Goal: Transaction & Acquisition: Purchase product/service

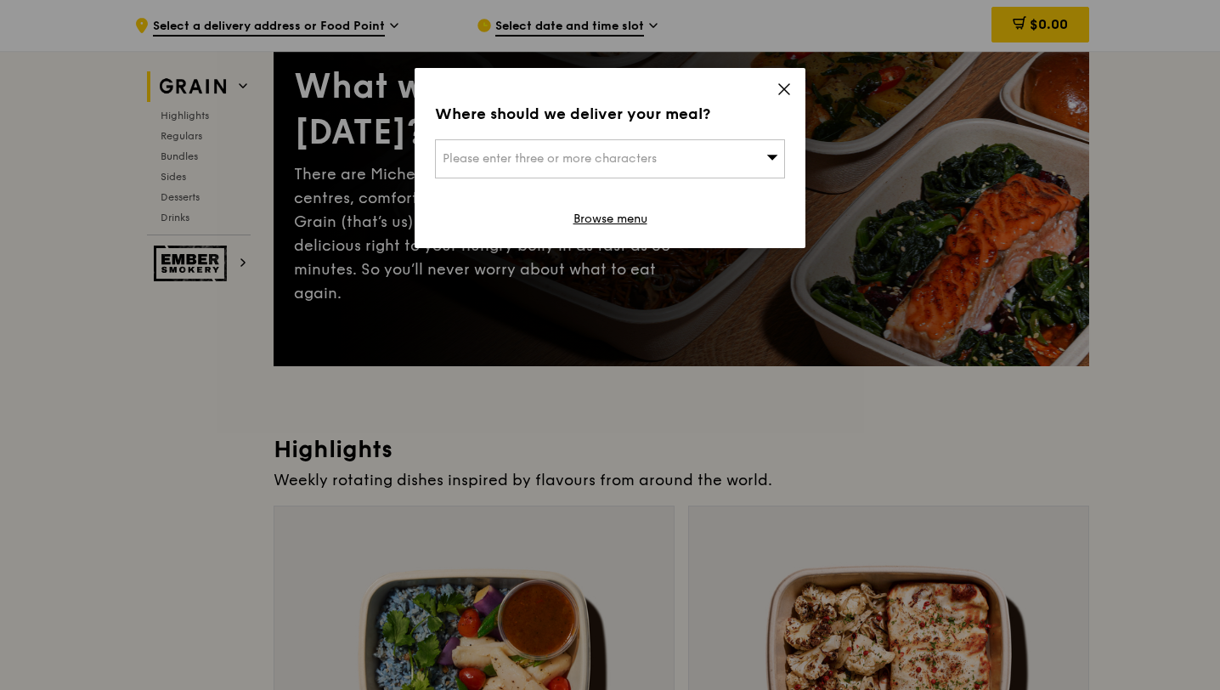
click at [781, 87] on icon at bounding box center [783, 89] width 15 height 15
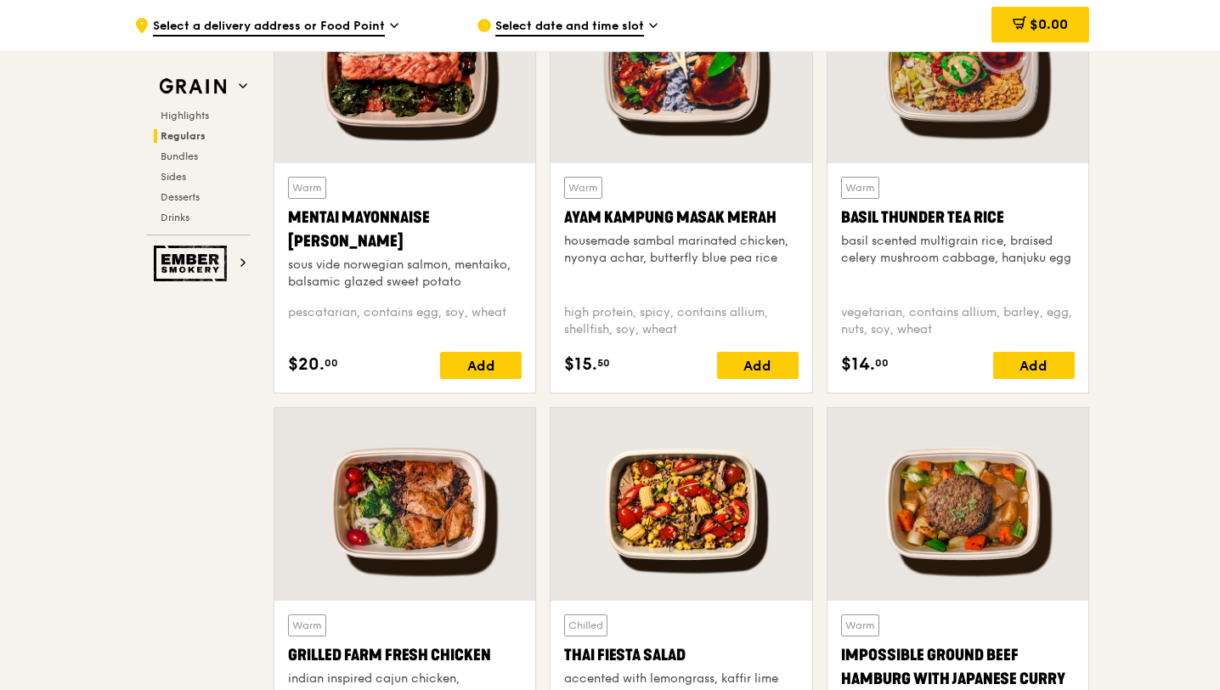
scroll to position [1764, 0]
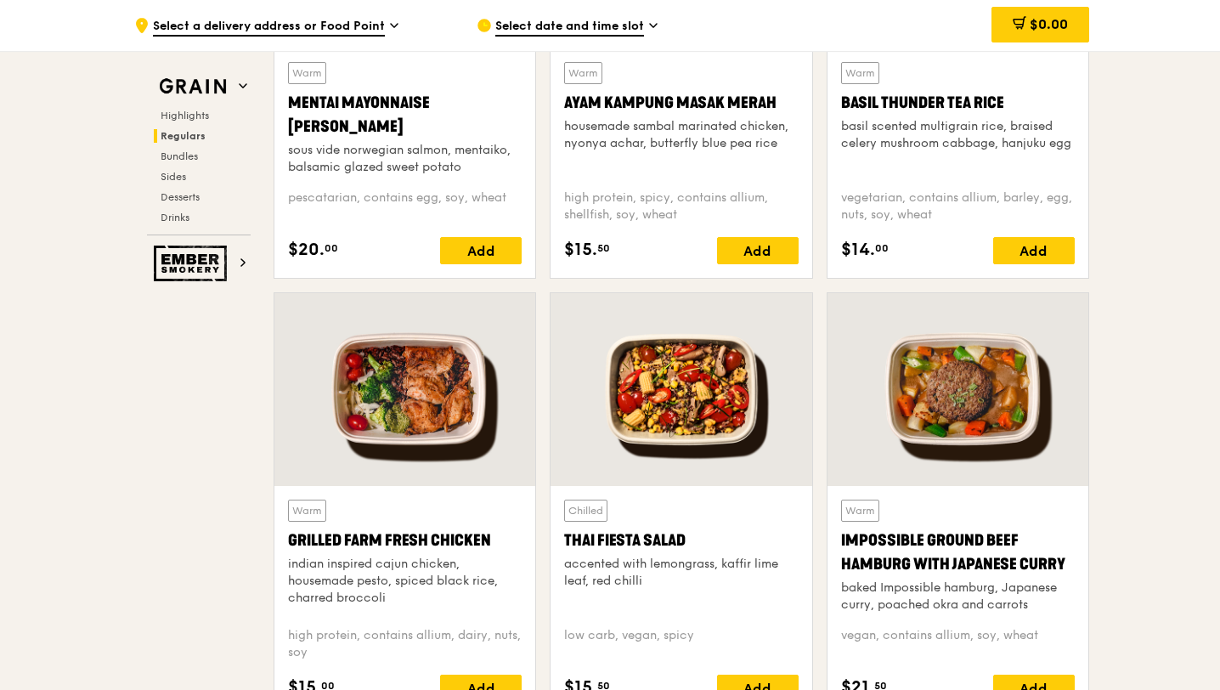
click at [204, 208] on div "Highlights Regulars Bundles Sides Desserts Drinks" at bounding box center [199, 167] width 104 height 116
click at [195, 194] on span "Desserts" at bounding box center [182, 197] width 43 height 12
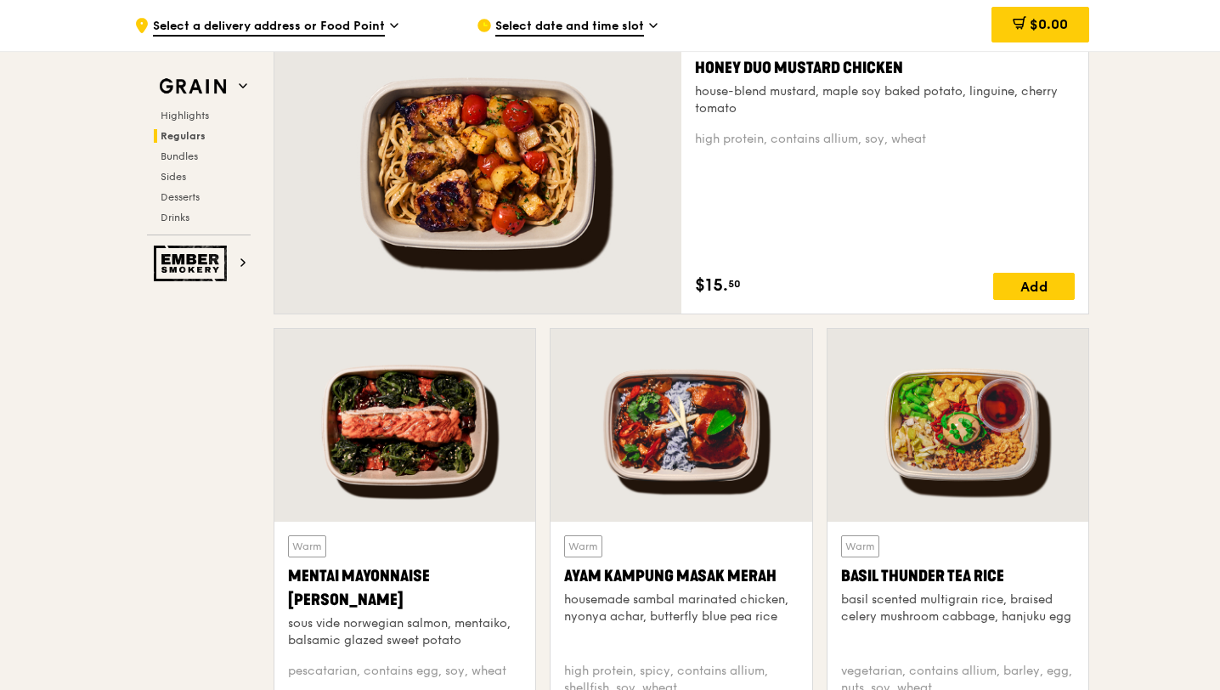
scroll to position [1153, 0]
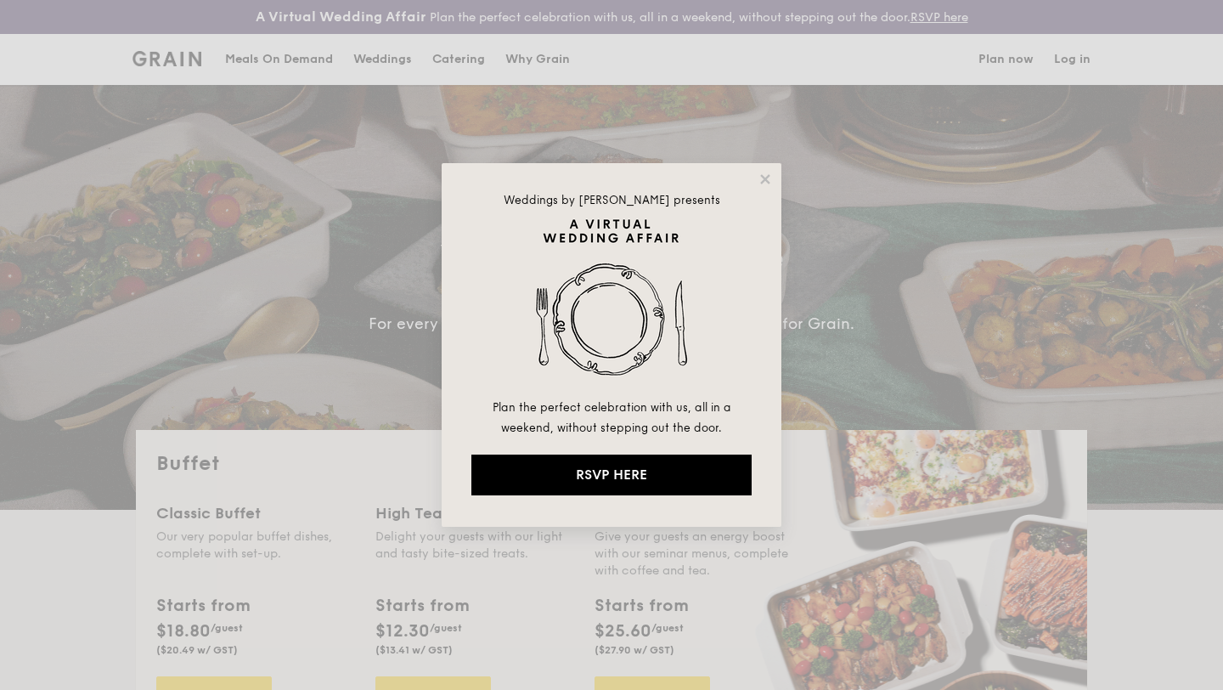
select select
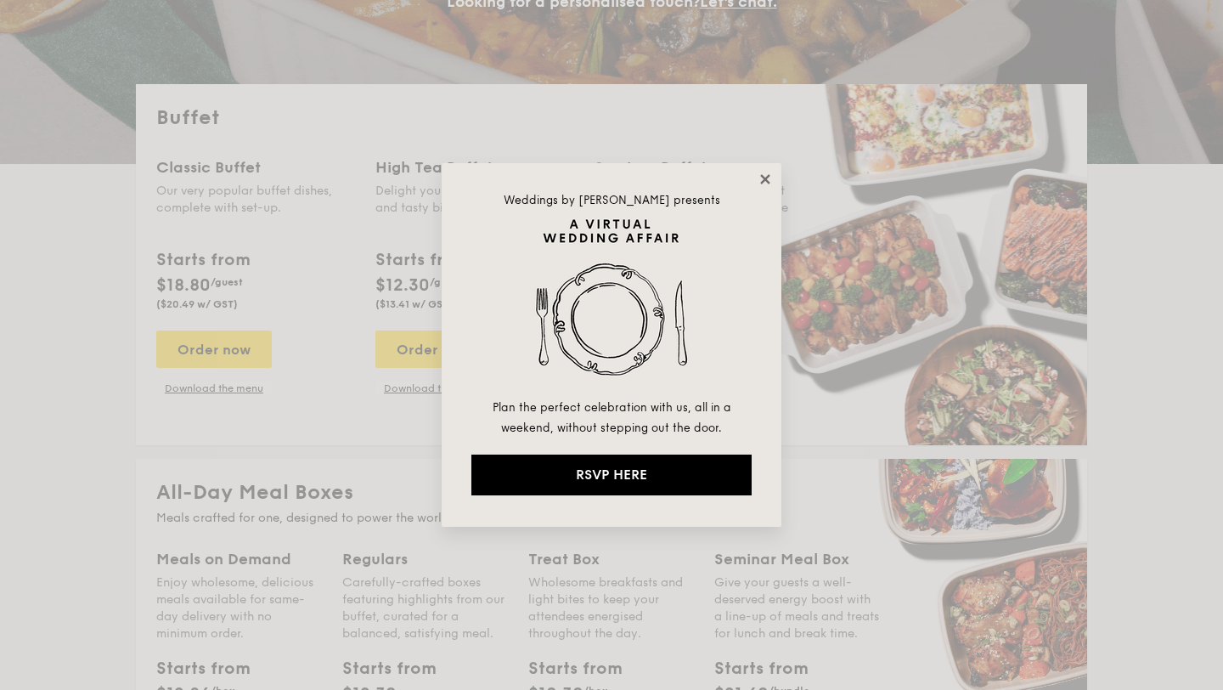
click at [762, 181] on icon at bounding box center [764, 178] width 9 height 9
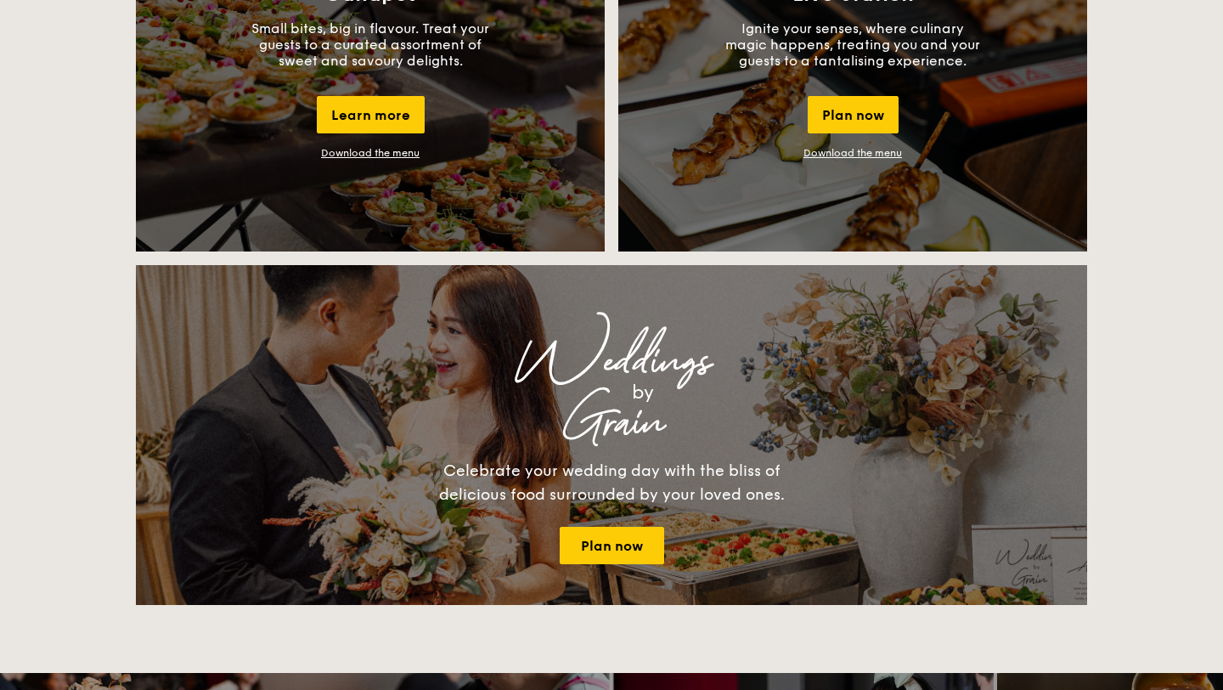
scroll to position [1717, 0]
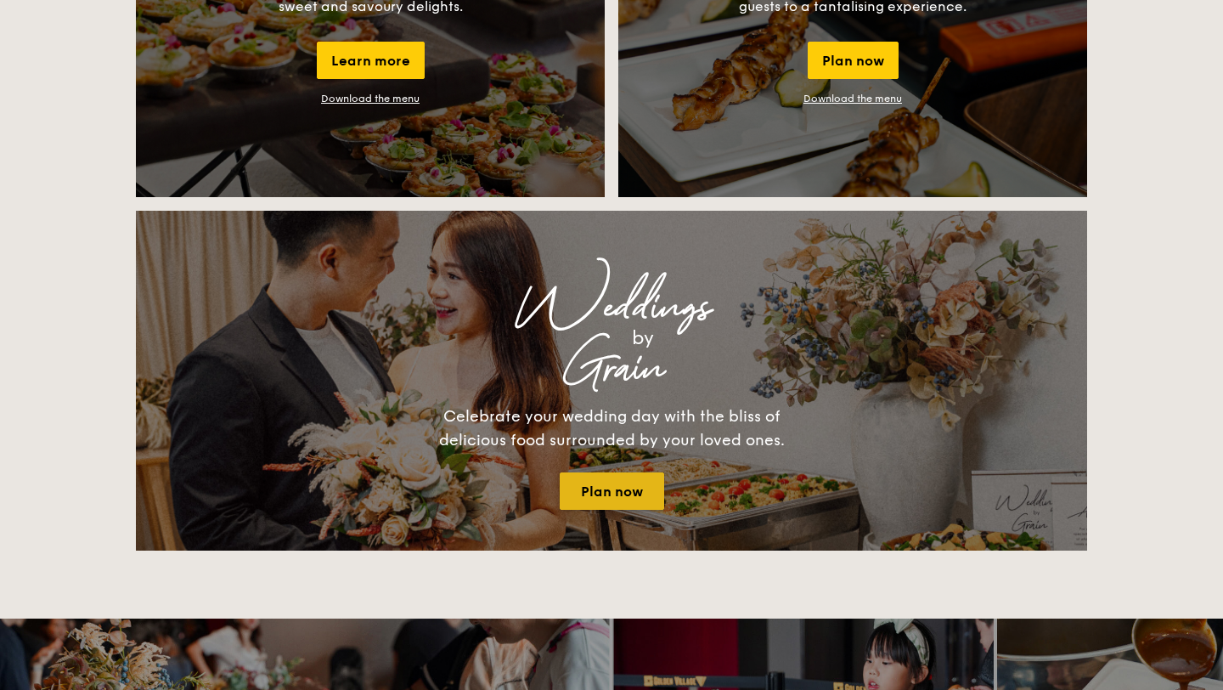
click at [645, 489] on link "Plan now" at bounding box center [612, 490] width 104 height 37
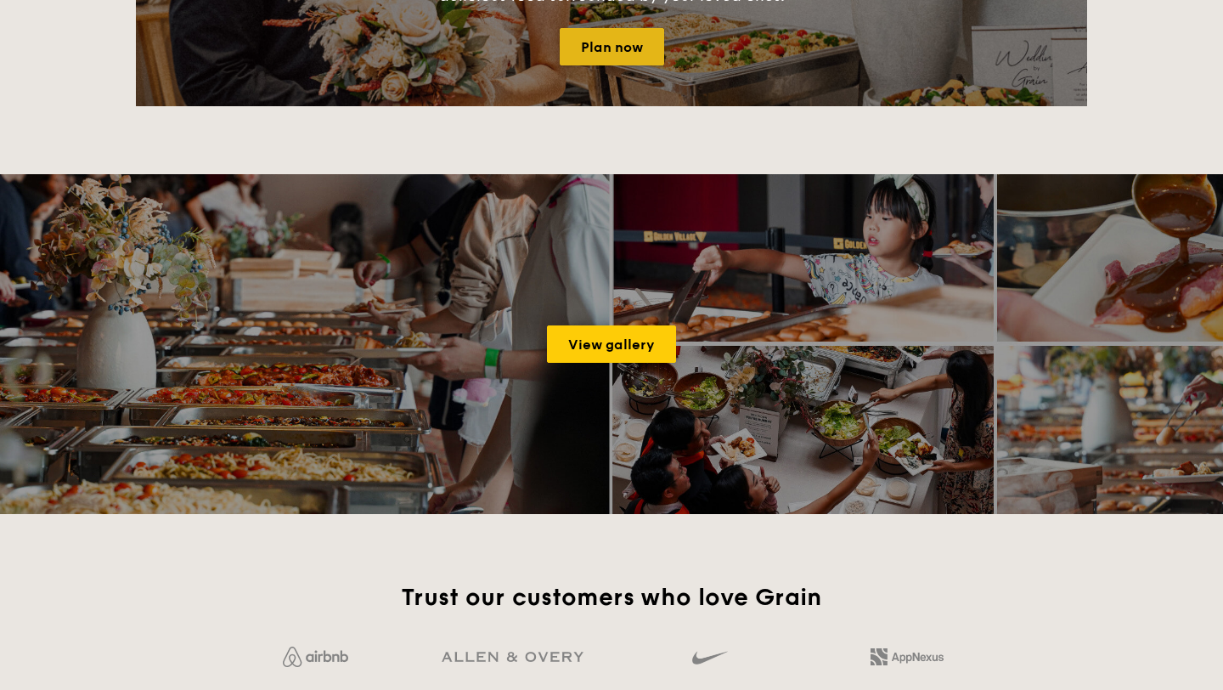
scroll to position [2417, 0]
